Goal: Information Seeking & Learning: Learn about a topic

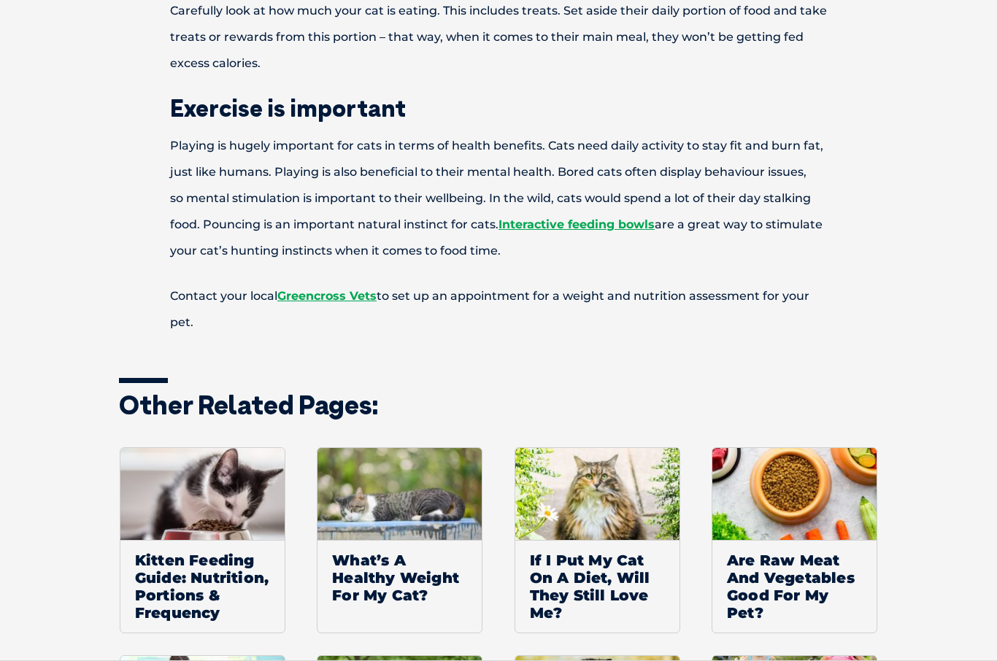
scroll to position [1449, 0]
click at [550, 231] on link "Interactive feeding bowls" at bounding box center [576, 224] width 156 height 14
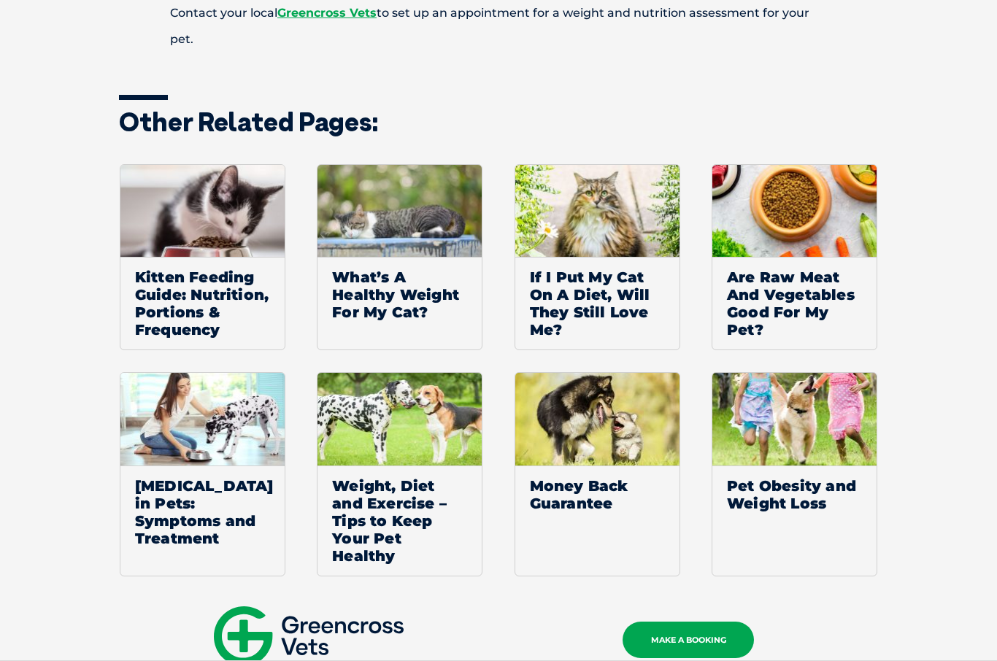
scroll to position [1732, 0]
click at [367, 330] on span "What’s A Healthy Weight For My Cat?" at bounding box center [399, 294] width 164 height 75
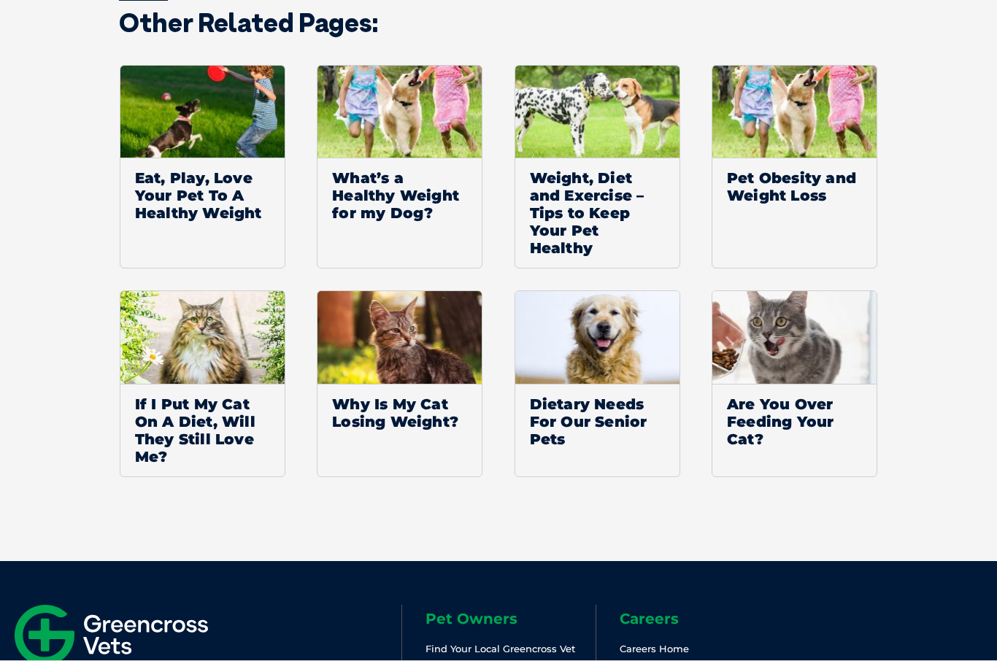
scroll to position [3440, 0]
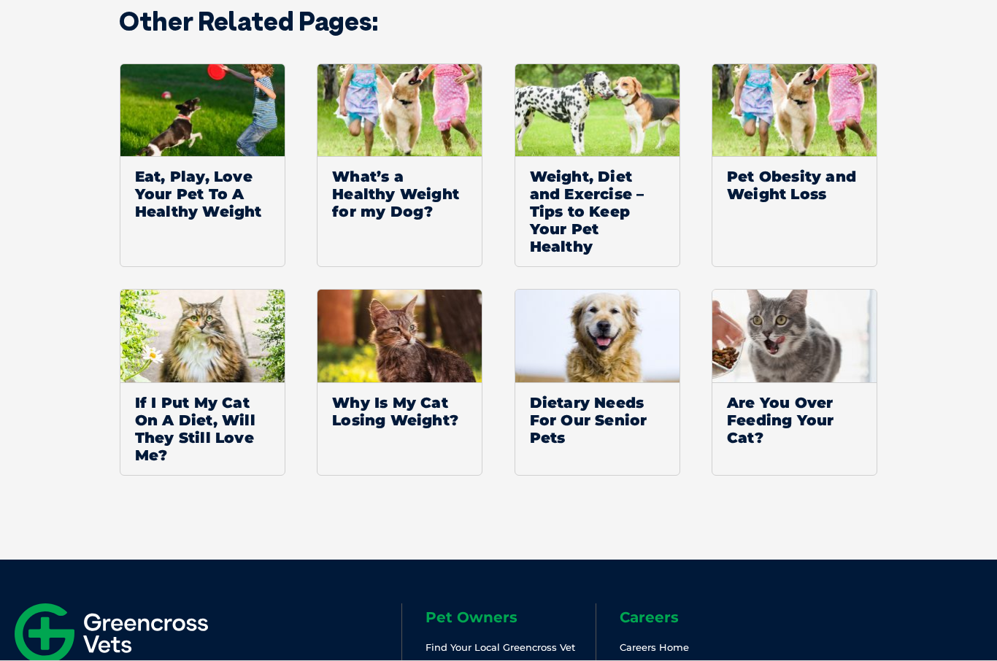
click at [155, 443] on span "If I Put My Cat On A Diet, Will They Still Love Me?" at bounding box center [202, 429] width 164 height 93
